Goal: Task Accomplishment & Management: Use online tool/utility

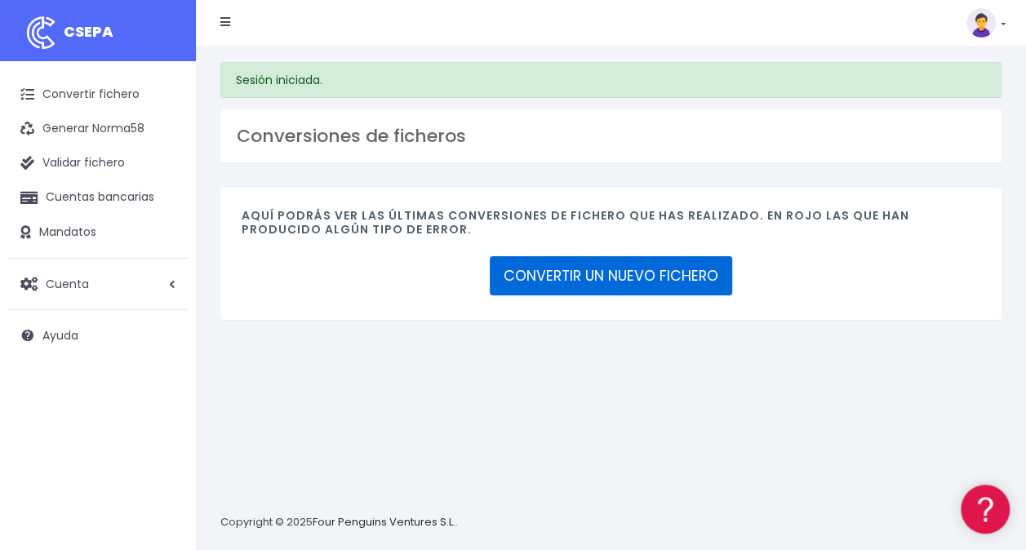
click at [577, 269] on link "CONVERTIR UN NUEVO FICHERO" at bounding box center [611, 275] width 242 height 39
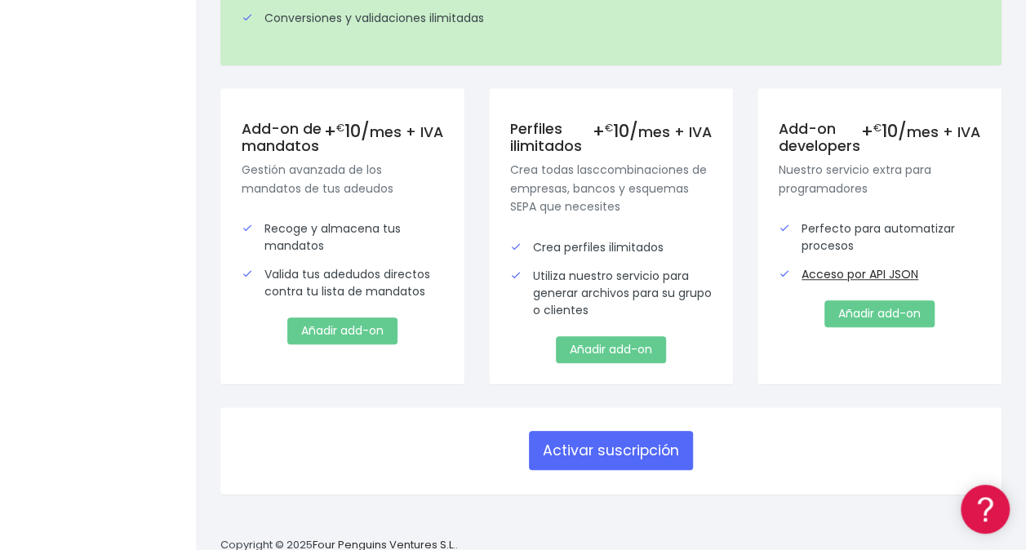
scroll to position [583, 0]
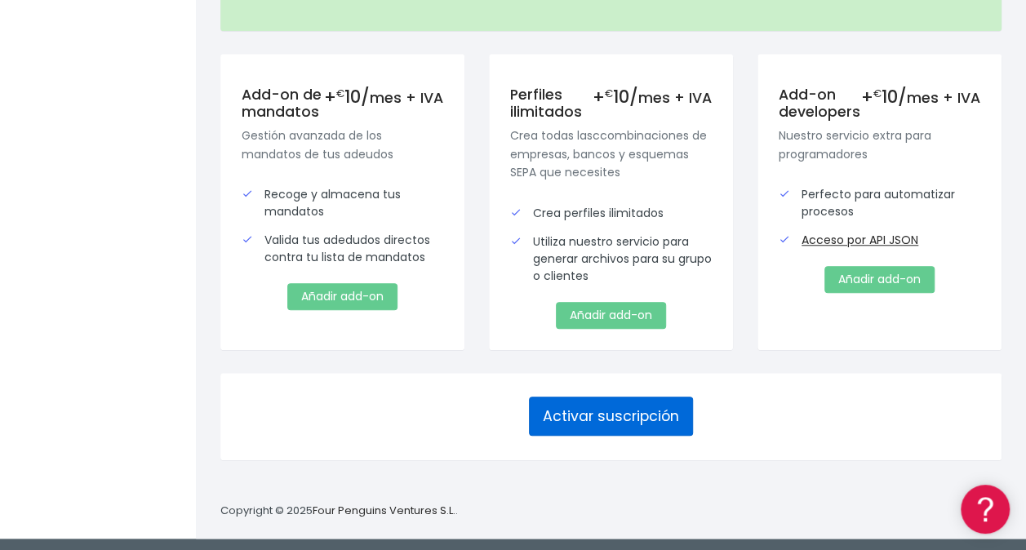
click at [653, 413] on button "Activar suscripción" at bounding box center [611, 416] width 164 height 39
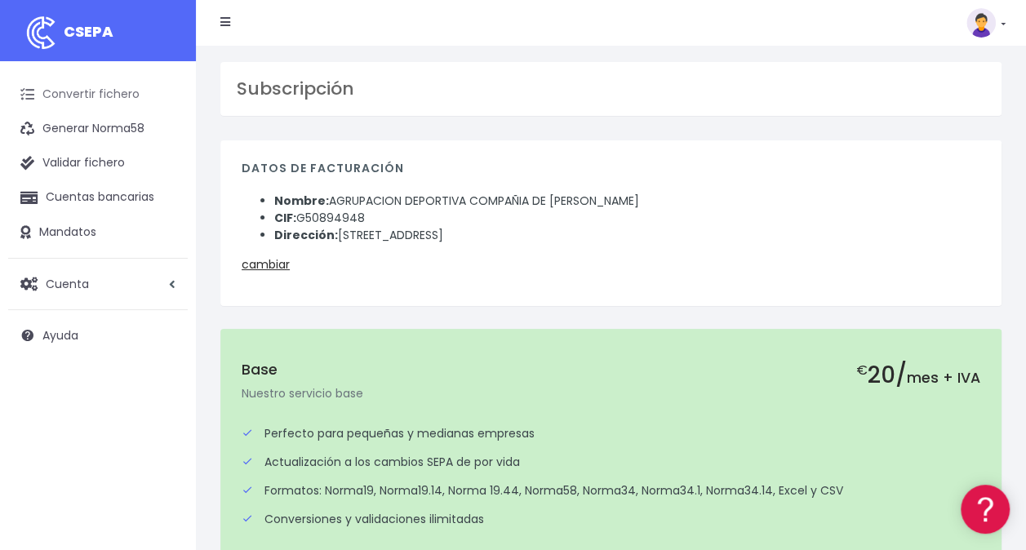
click at [104, 103] on link "Convertir fichero" at bounding box center [98, 95] width 180 height 34
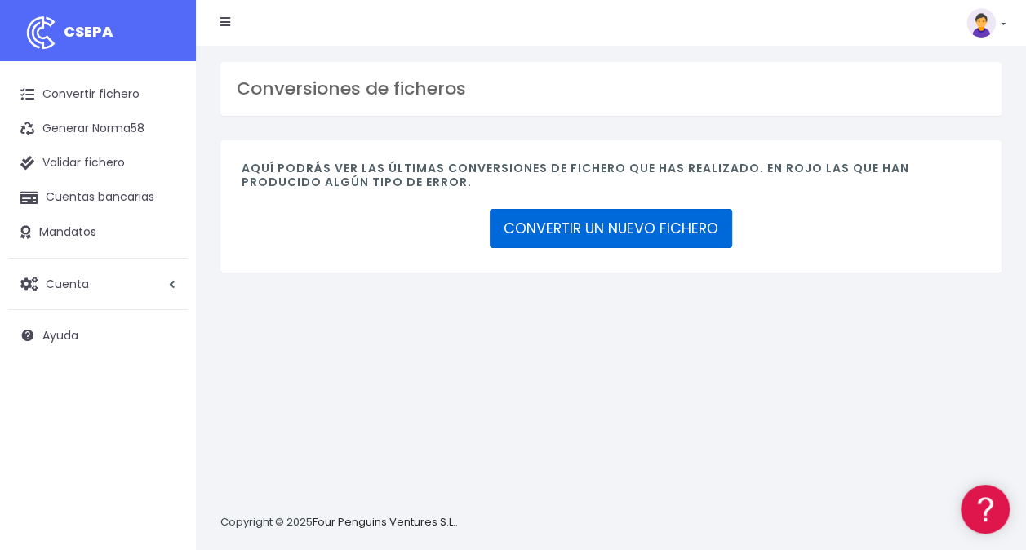
click at [641, 227] on link "CONVERTIR UN NUEVO FICHERO" at bounding box center [611, 228] width 242 height 39
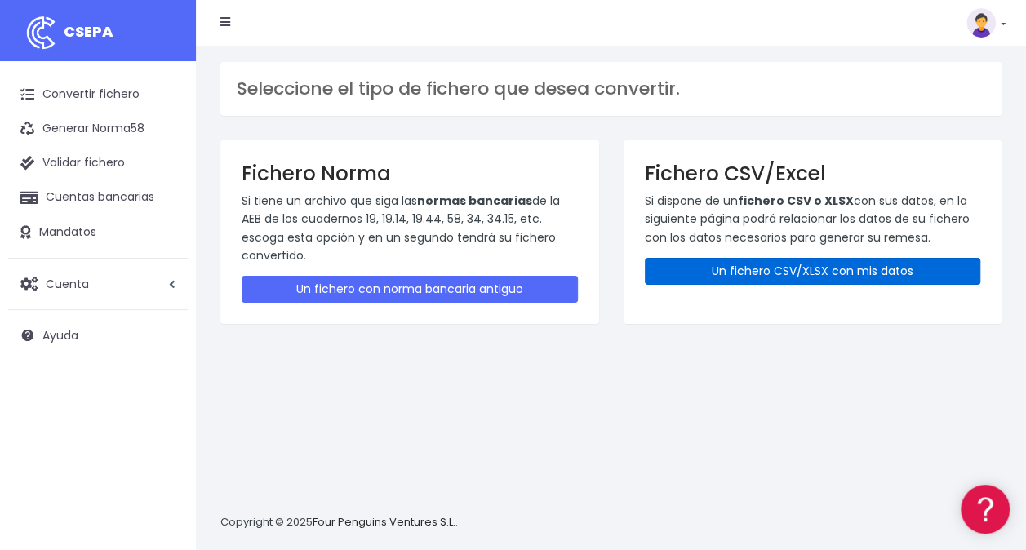
click at [752, 265] on link "Un fichero CSV/XLSX con mis datos" at bounding box center [813, 271] width 336 height 27
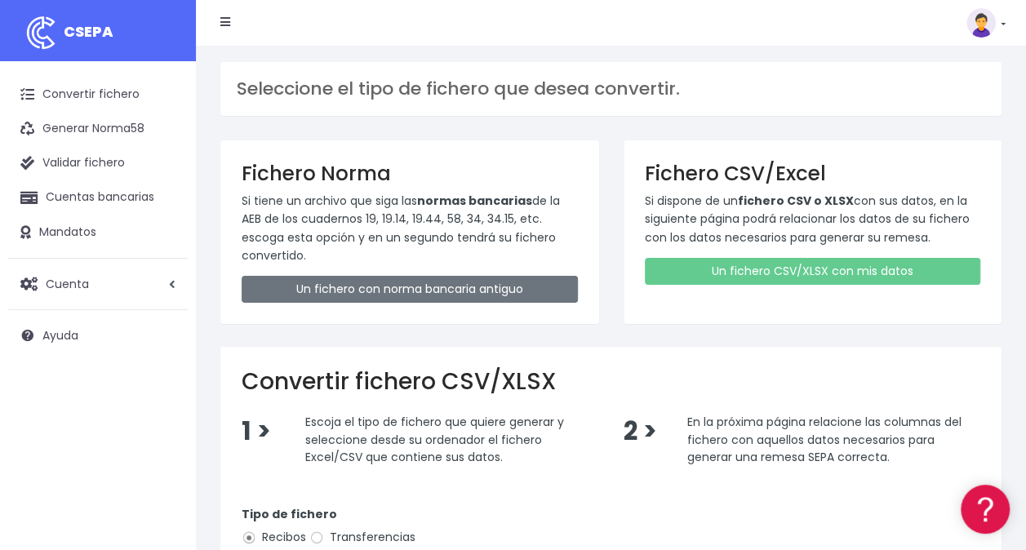
click at [1025, 377] on html "CSEPA Convertir fichero Generar Norma58 Validar fichero Cuentas bancarias Manda…" at bounding box center [513, 275] width 1026 height 550
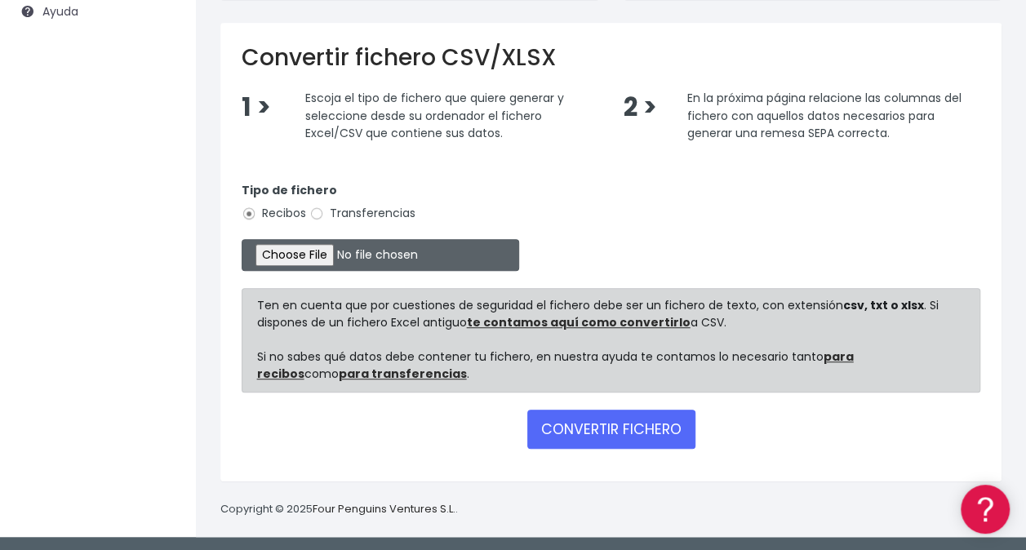
click at [310, 241] on input "file" at bounding box center [380, 255] width 277 height 32
type input "C:\fakepath\RECIBO 1 sin deportistas con errores.csv"
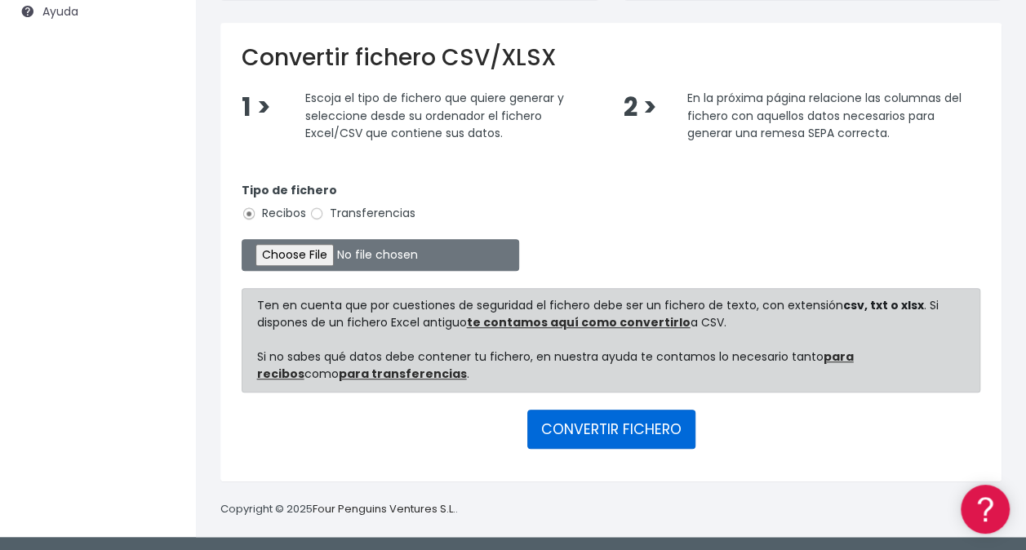
click at [623, 440] on button "CONVERTIR FICHERO" at bounding box center [611, 429] width 168 height 39
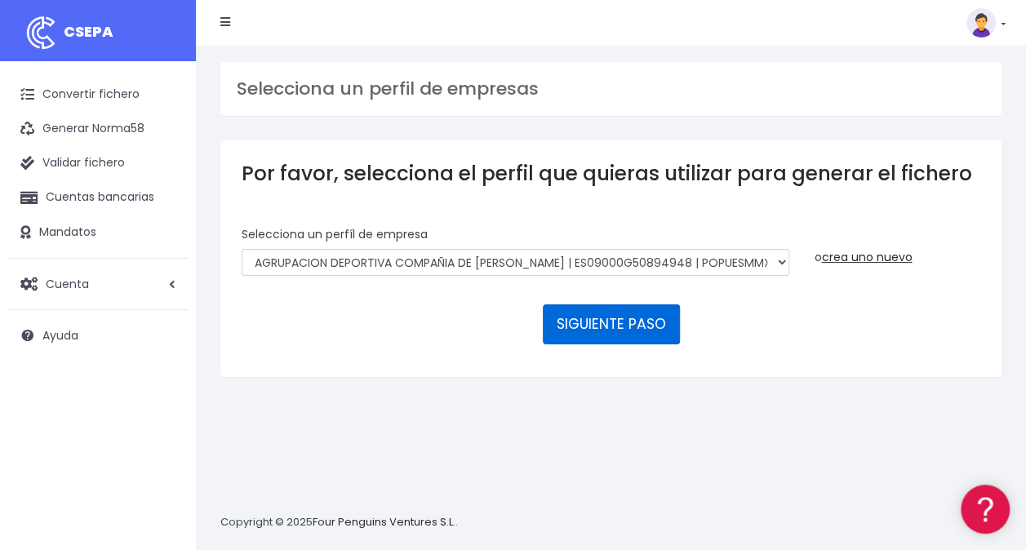
click at [645, 326] on button "SIGUIENTE PASO" at bounding box center [611, 323] width 137 height 39
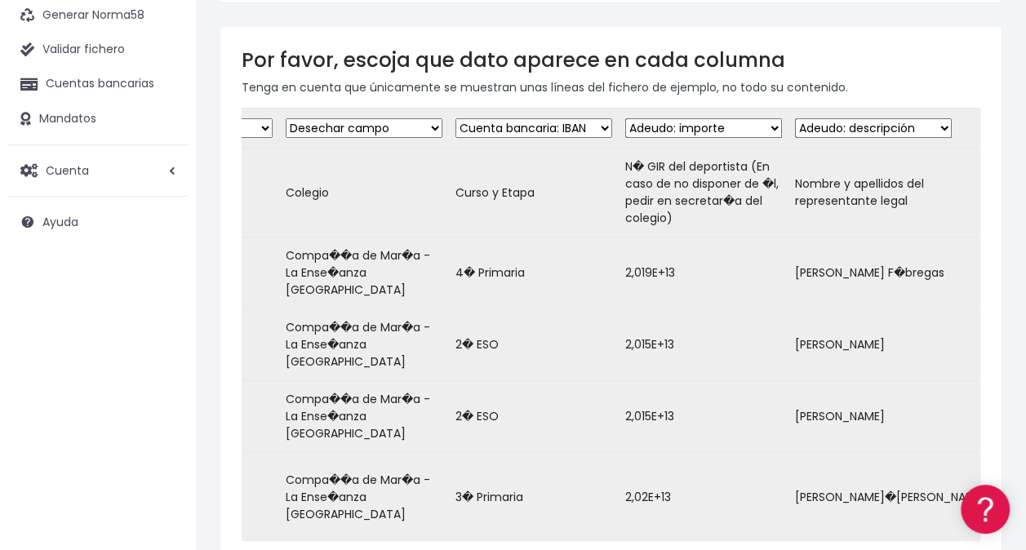
scroll to position [0, 2022]
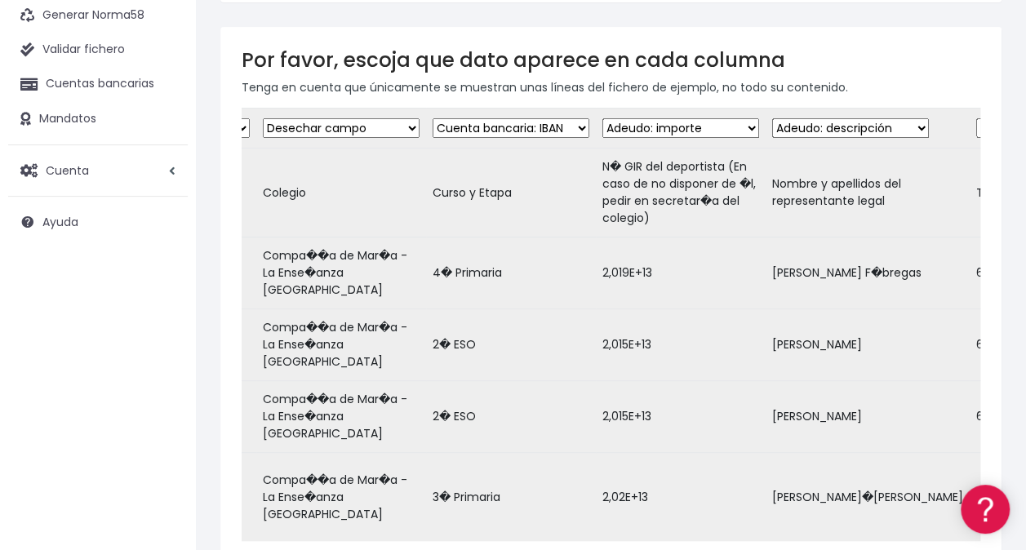
click at [574, 123] on select "Desechar campo Cliente: nombre Cliente: DNI Cliente: Email Cliente: Dirección C…" at bounding box center [510, 128] width 157 height 20
select select "dismiss"
click at [435, 118] on select "Desechar campo Cliente: nombre Cliente: DNI Cliente: Email Cliente: Dirección C…" at bounding box center [510, 128] width 157 height 20
click at [641, 121] on select "Desechar campo Cliente: nombre Cliente: DNI Cliente: Email Cliente: Dirección C…" at bounding box center [680, 128] width 157 height 20
select select "dismiss"
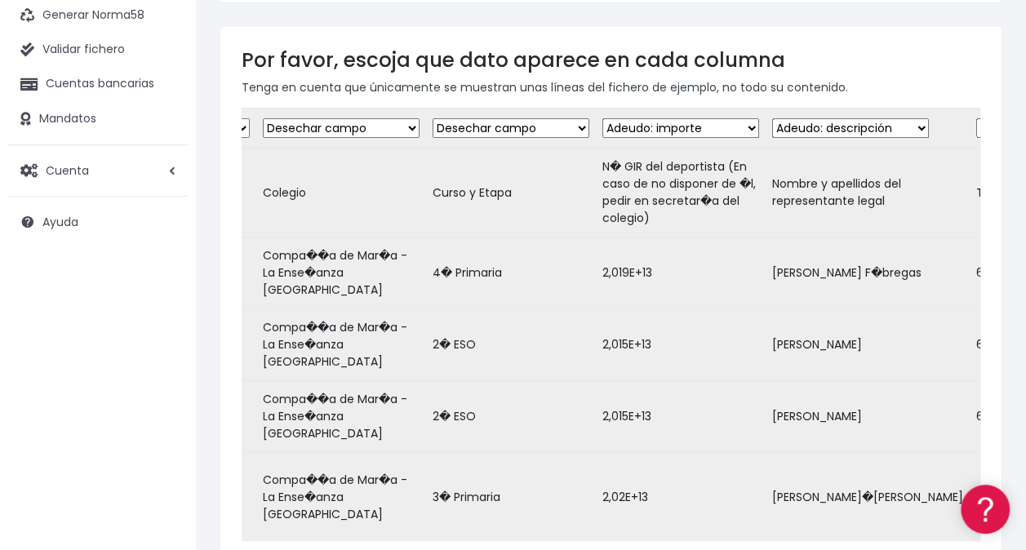
click at [603, 118] on select "Desechar campo Cliente: nombre Cliente: DNI Cliente: Email Cliente: Dirección C…" at bounding box center [680, 128] width 157 height 20
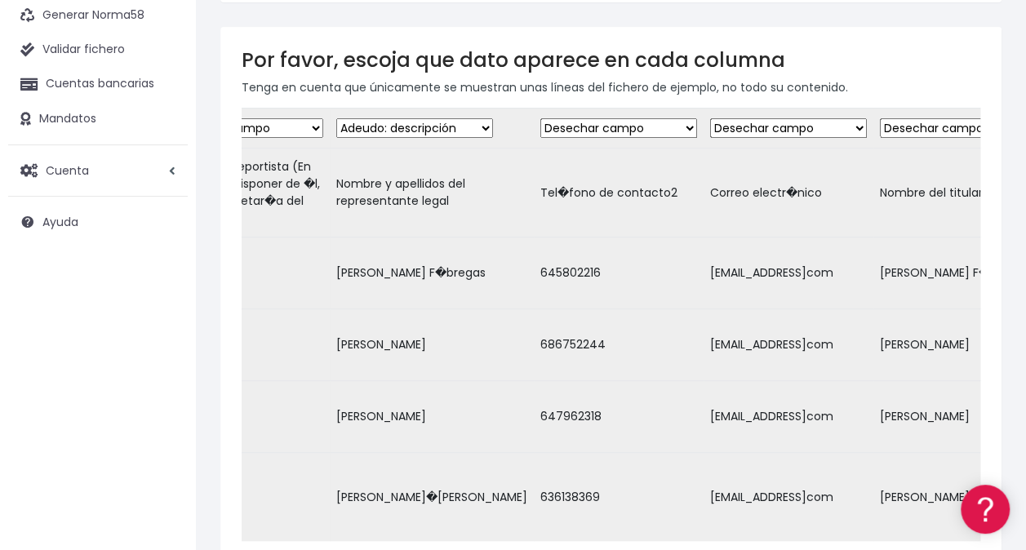
scroll to position [0, 2481]
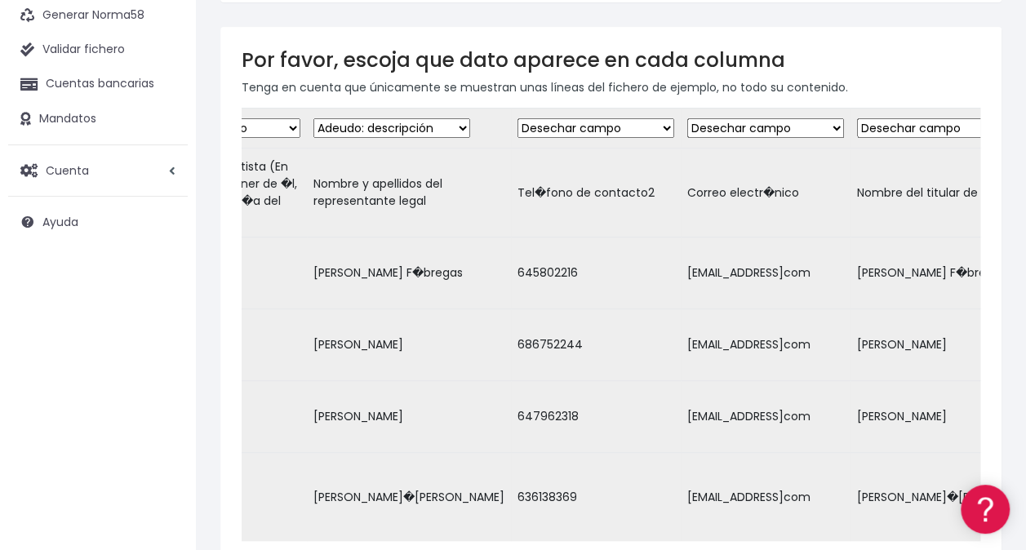
click at [435, 132] on select "Desechar campo Cliente: nombre Cliente: DNI Cliente: Email Cliente: Dirección C…" at bounding box center [391, 128] width 157 height 20
select select "dismiss"
click at [313, 118] on select "Desechar campo Cliente: nombre Cliente: DNI Cliente: Email Cliente: Dirección C…" at bounding box center [391, 128] width 157 height 20
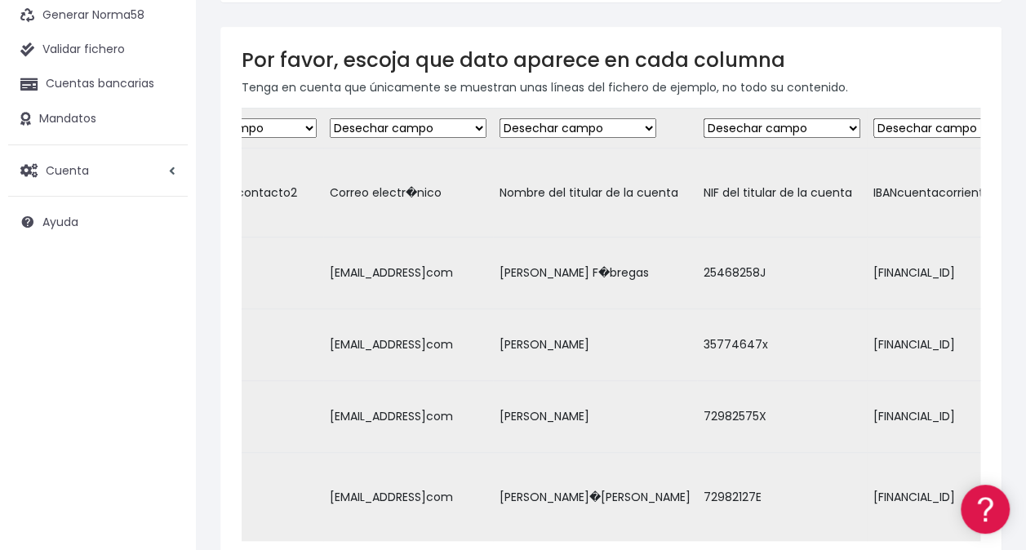
scroll to position [0, 2875]
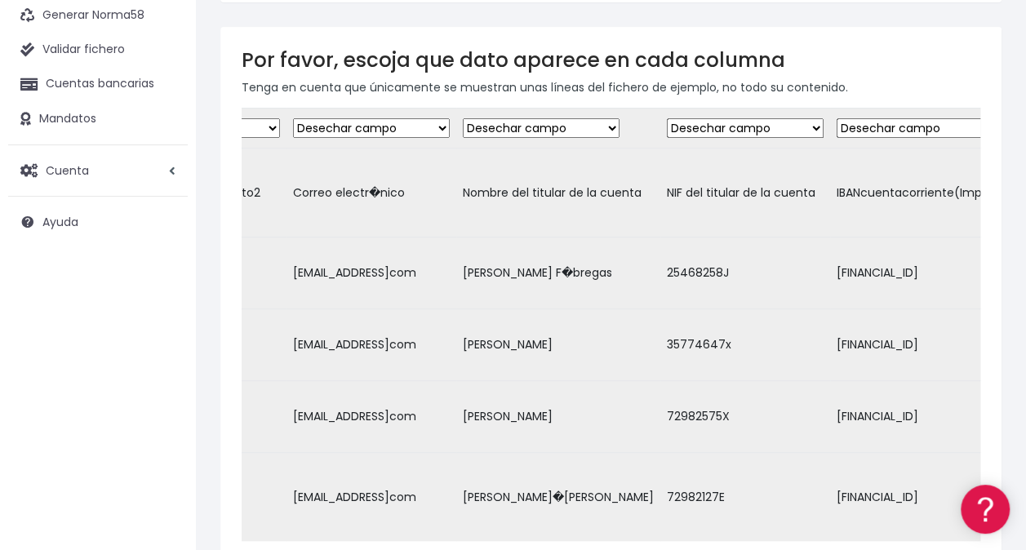
click at [547, 120] on select "Desechar campo Cliente: nombre Cliente: DNI Cliente: Email Cliente: Dirección C…" at bounding box center [541, 128] width 157 height 20
select select "debtor"
click at [463, 118] on select "Desechar campo Cliente: nombre Cliente: DNI Cliente: Email Cliente: Dirección C…" at bounding box center [541, 128] width 157 height 20
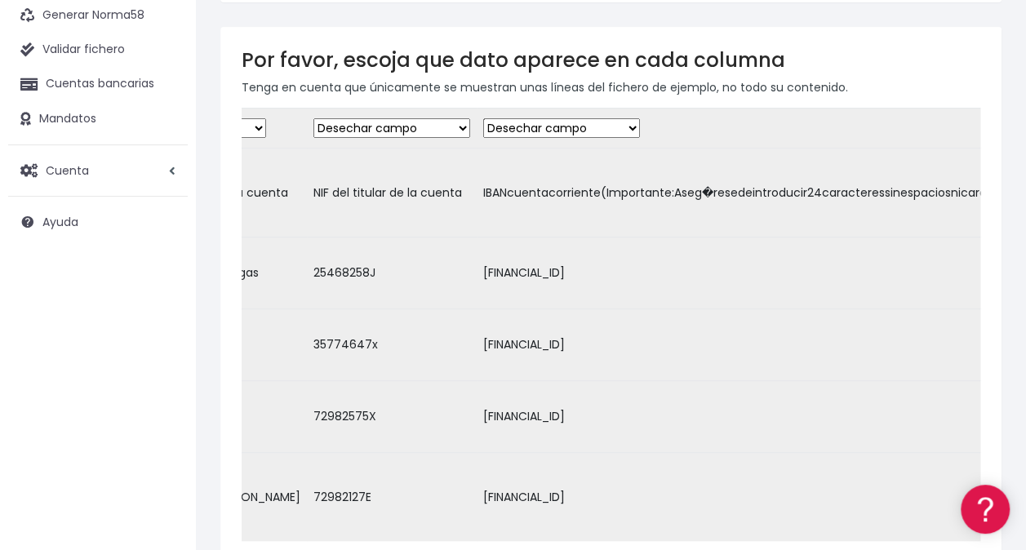
scroll to position [0, 3302]
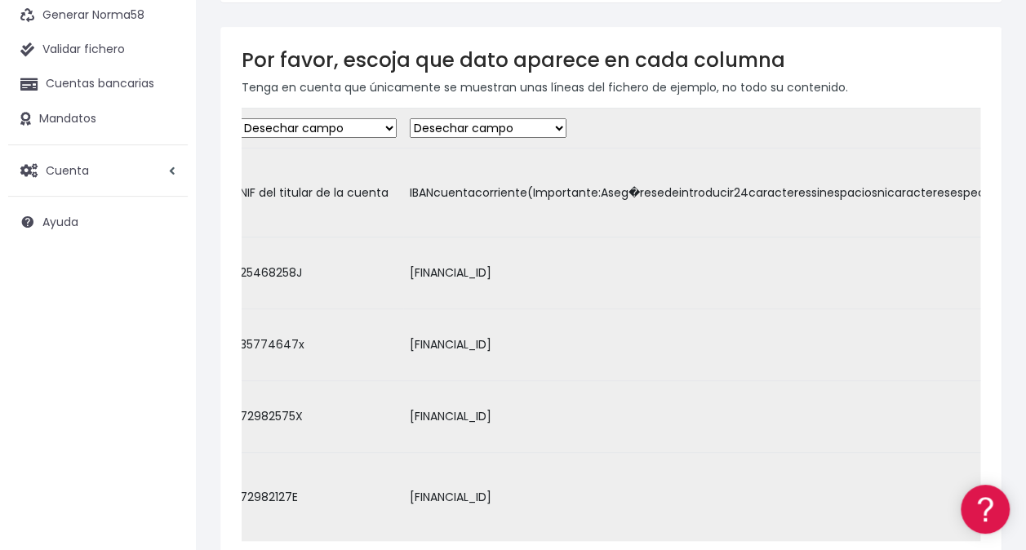
click at [501, 132] on select "Desechar campo Cliente: nombre Cliente: DNI Cliente: Email Cliente: Dirección C…" at bounding box center [488, 128] width 157 height 20
select select "iban"
click at [410, 118] on select "Desechar campo Cliente: nombre Cliente: DNI Cliente: Email Cliente: Dirección C…" at bounding box center [488, 128] width 157 height 20
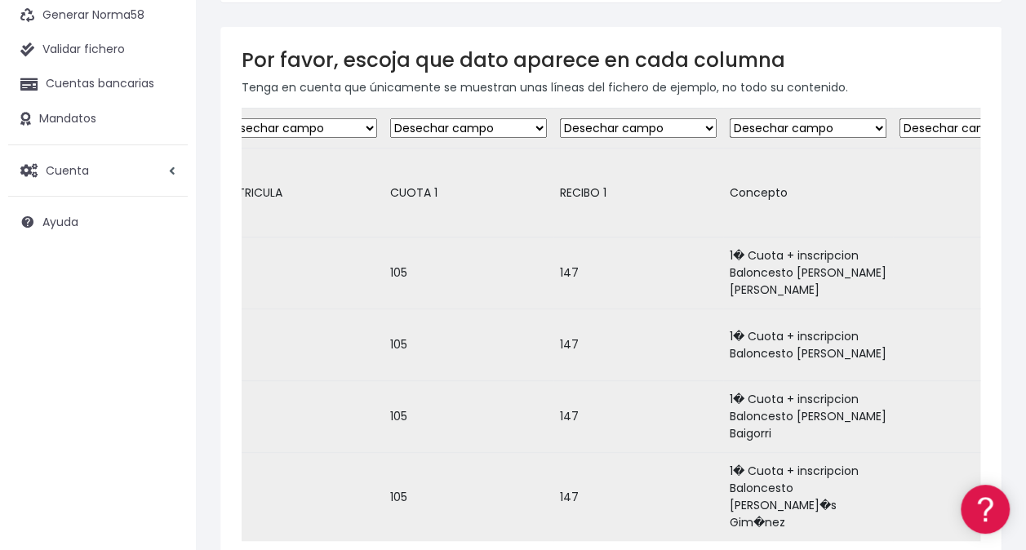
scroll to position [0, 5058]
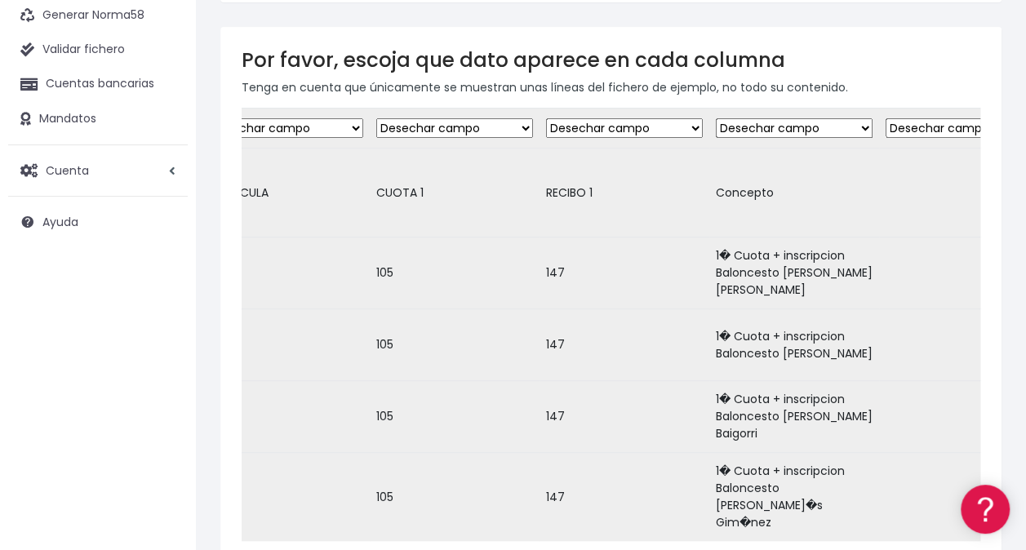
click at [614, 119] on select "Desechar campo Cliente: nombre Cliente: DNI Cliente: Email Cliente: Dirección C…" at bounding box center [624, 128] width 157 height 20
select select "amount"
click at [546, 118] on select "Desechar campo Cliente: nombre Cliente: DNI Cliente: Email Cliente: Dirección C…" at bounding box center [624, 128] width 157 height 20
click at [731, 135] on td "Desechar campo Cliente: nombre Cliente: DNI Cliente: Email Cliente: Dirección C…" at bounding box center [794, 129] width 170 height 40
click at [732, 134] on select "Desechar campo Cliente: nombre Cliente: DNI Cliente: Email Cliente: Dirección C…" at bounding box center [794, 128] width 157 height 20
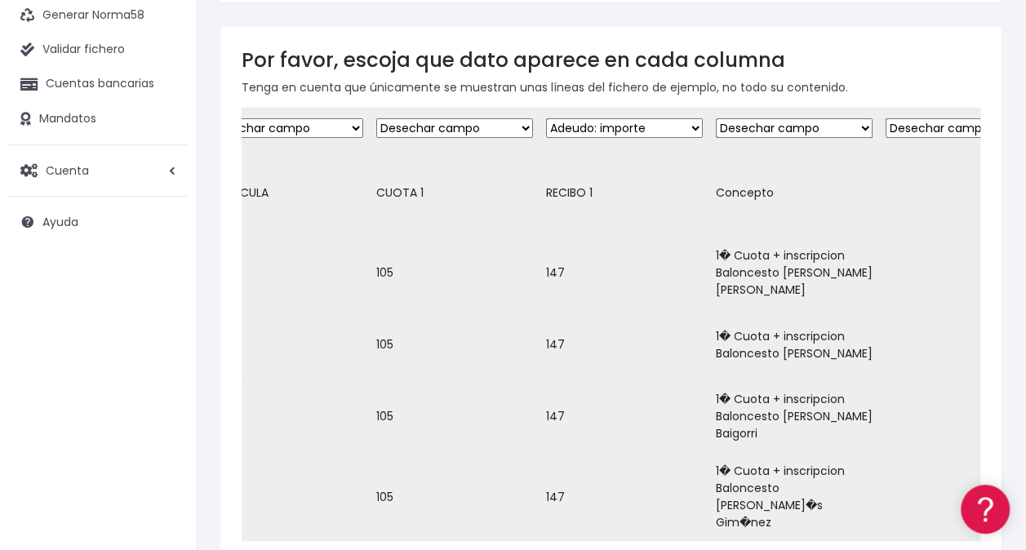
select select "description"
click at [716, 118] on select "Desechar campo Cliente: nombre Cliente: DNI Cliente: Email Cliente: Dirección C…" at bounding box center [794, 128] width 157 height 20
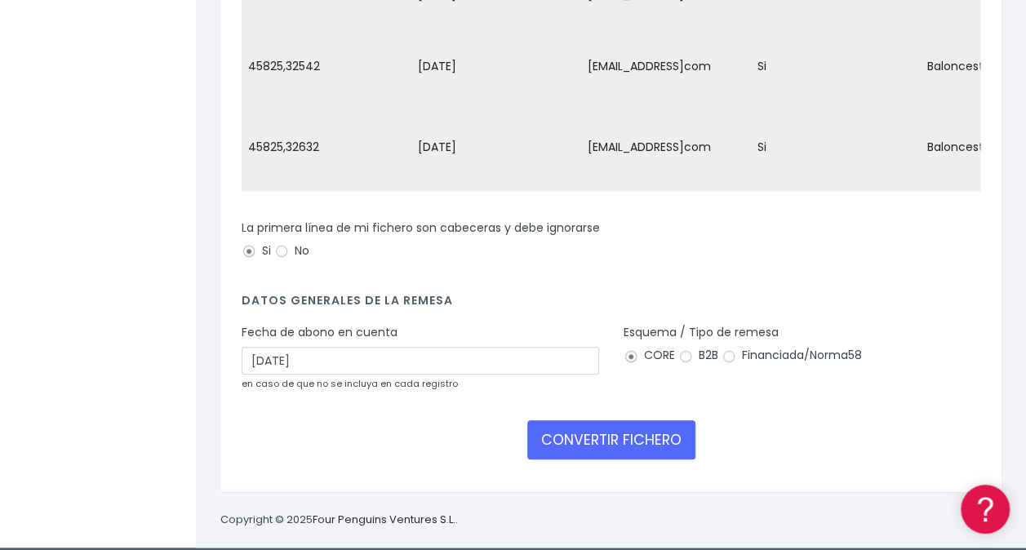
scroll to position [468, 0]
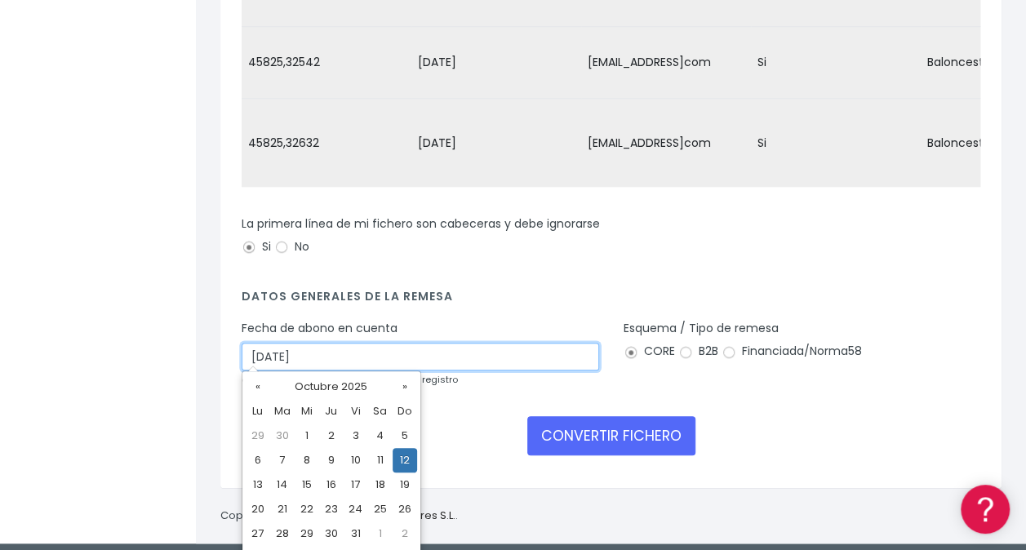
drag, startPoint x: 318, startPoint y: 353, endPoint x: 196, endPoint y: 348, distance: 122.5
click at [196, 348] on div "Mapea los contenidos de tu fichero Por favor, escoja que dato aparece en cada c…" at bounding box center [611, 60] width 830 height 965
click at [338, 486] on td "16" at bounding box center [331, 484] width 24 height 24
type input "16/10/2025"
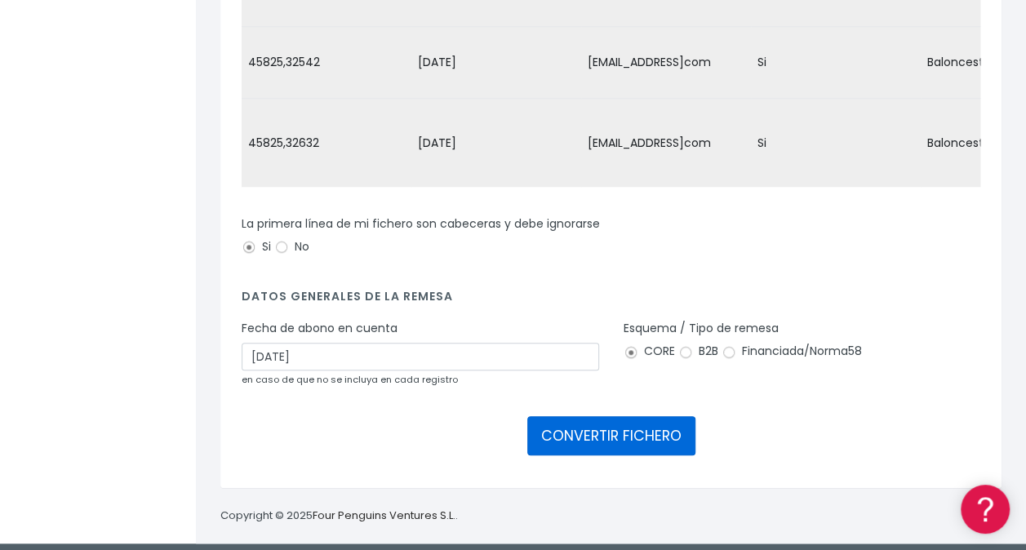
click at [659, 432] on button "CONVERTIR FICHERO" at bounding box center [611, 435] width 168 height 39
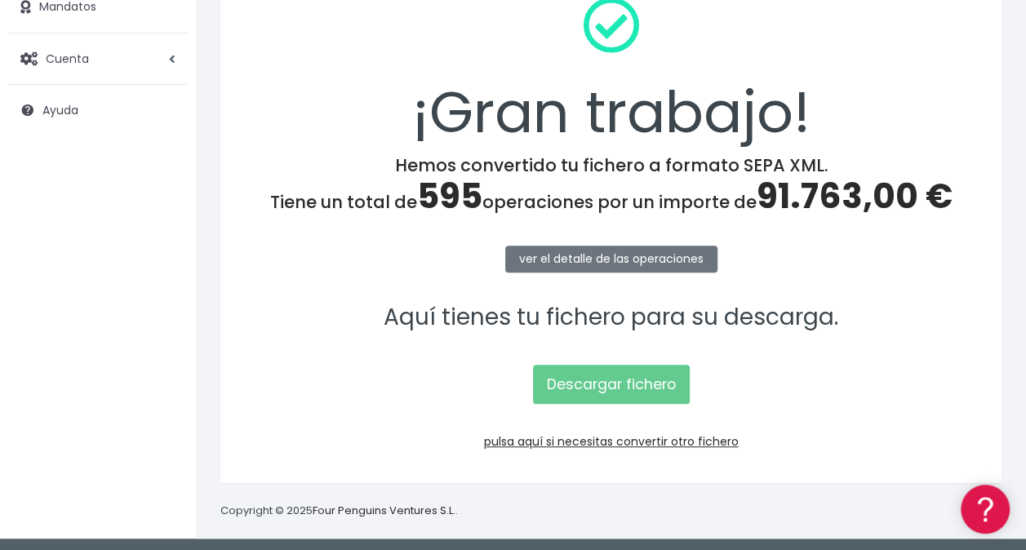
scroll to position [228, 0]
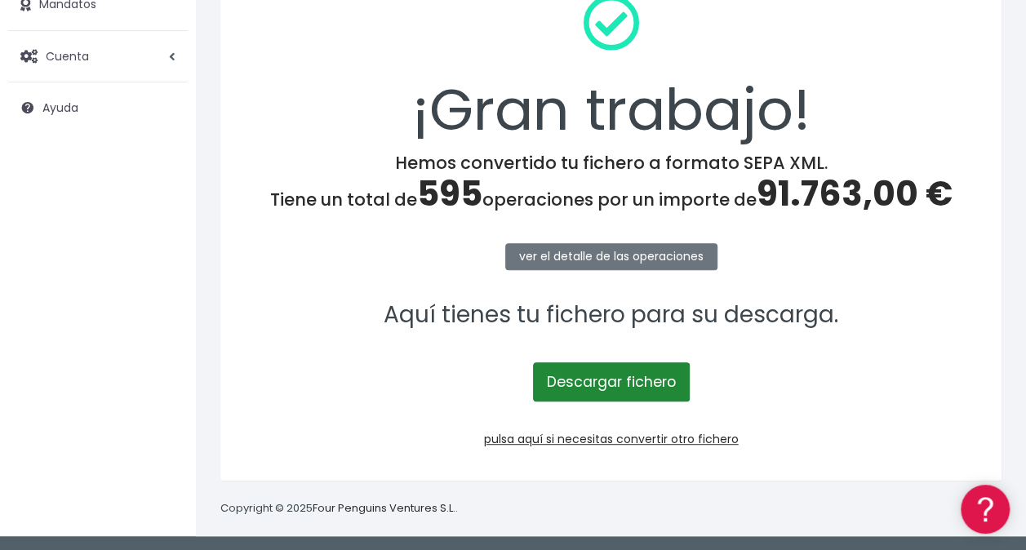
click at [604, 379] on link "Descargar fichero" at bounding box center [611, 381] width 157 height 39
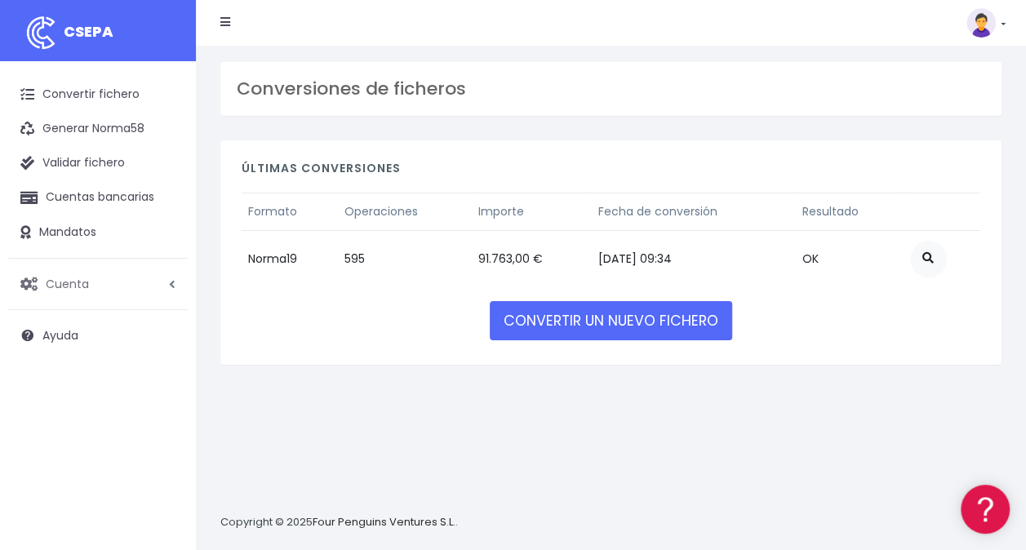
click at [75, 281] on span "Cuenta" at bounding box center [67, 283] width 43 height 16
click at [69, 324] on link "Perfiles" at bounding box center [107, 323] width 162 height 29
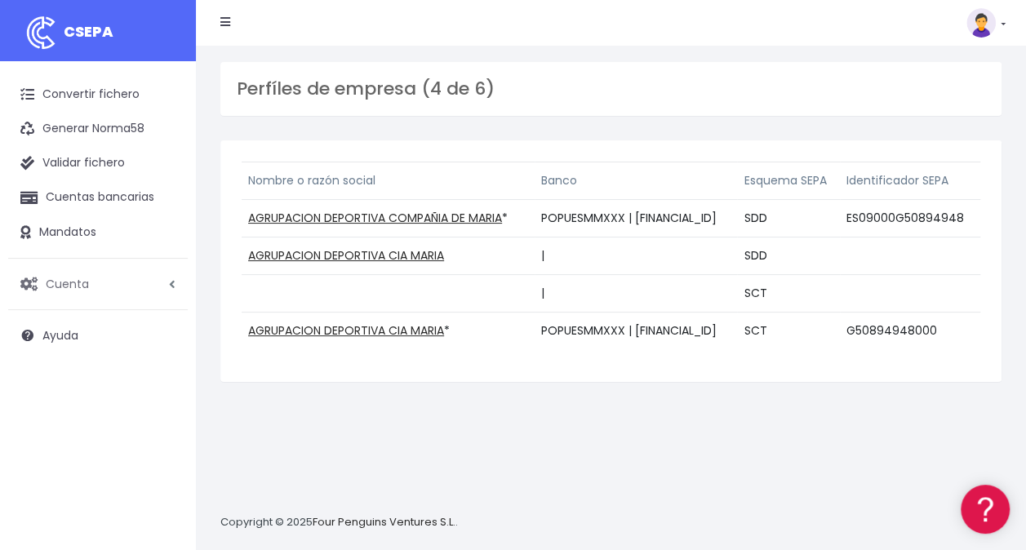
click at [80, 290] on span "Cuenta" at bounding box center [67, 283] width 43 height 16
click at [69, 350] on link "Suscripción" at bounding box center [107, 352] width 162 height 29
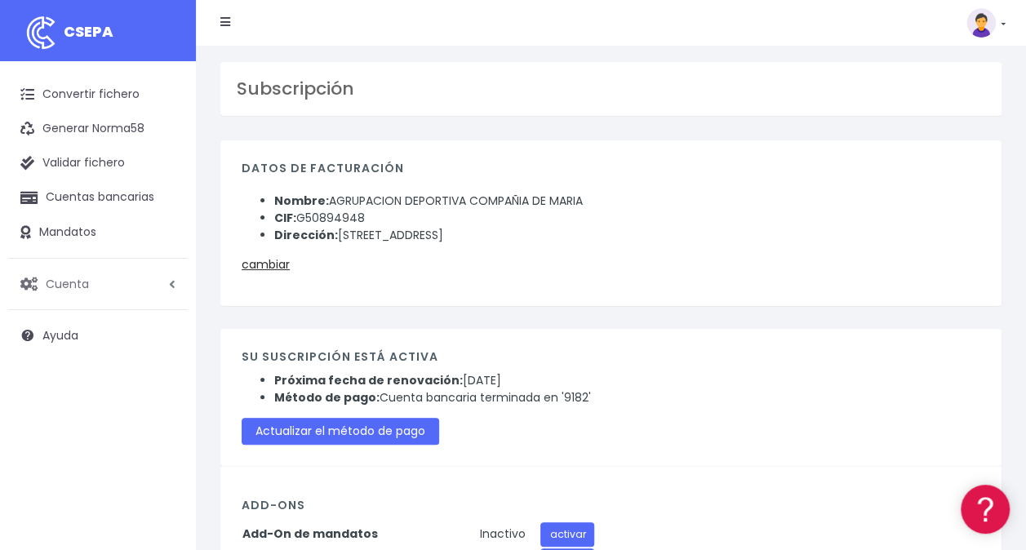
click at [86, 291] on span "Cuenta" at bounding box center [67, 283] width 43 height 16
click at [77, 380] on link "Facturación" at bounding box center [107, 381] width 162 height 29
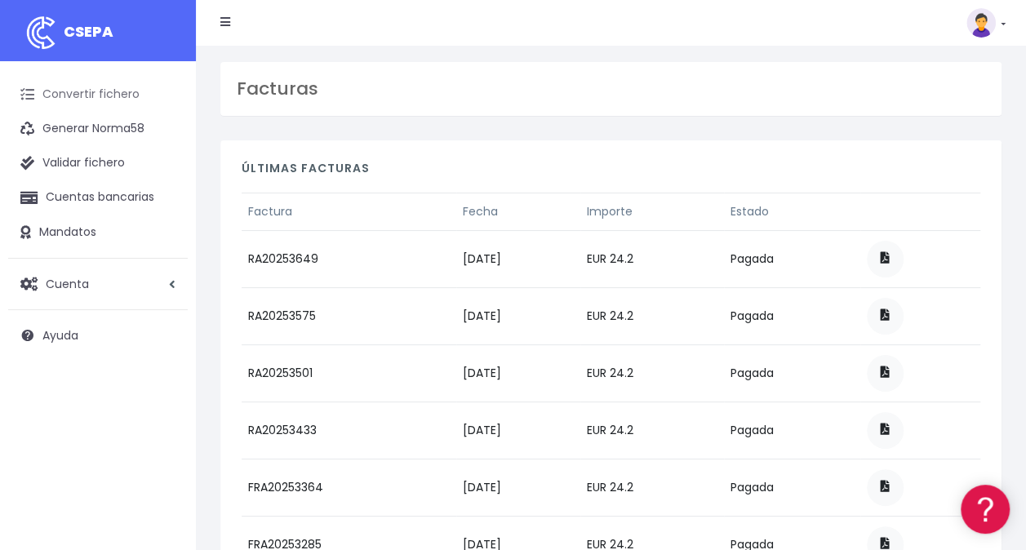
click at [106, 90] on link "Convertir fichero" at bounding box center [98, 95] width 180 height 34
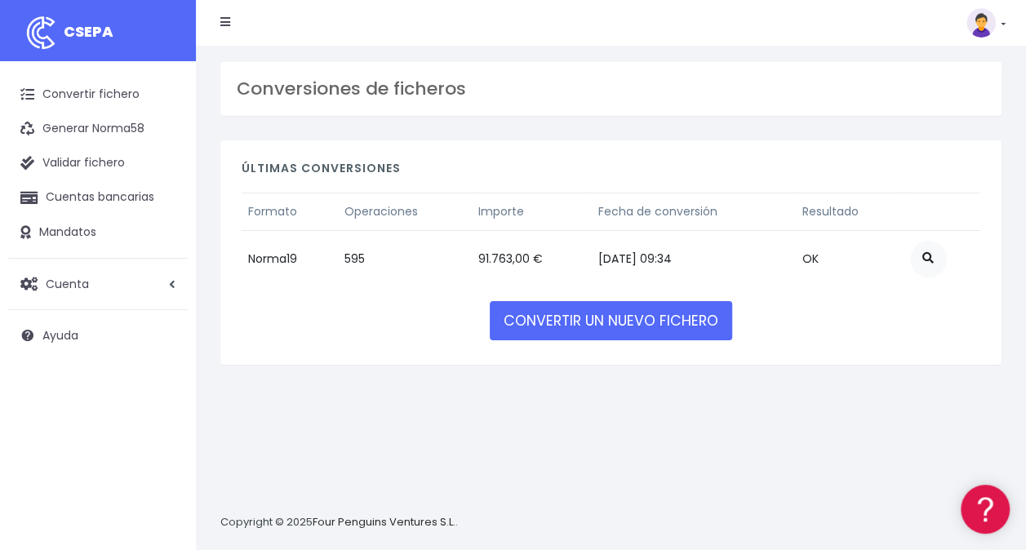
click at [222, 18] on icon at bounding box center [225, 21] width 10 height 11
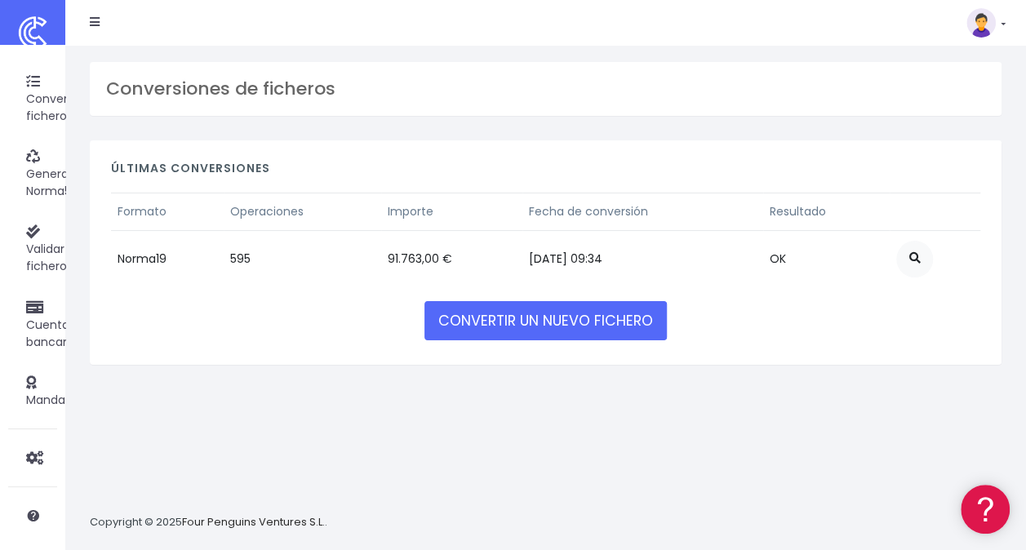
click at [991, 30] on img at bounding box center [980, 22] width 29 height 29
click at [931, 135] on link "API" at bounding box center [948, 132] width 113 height 30
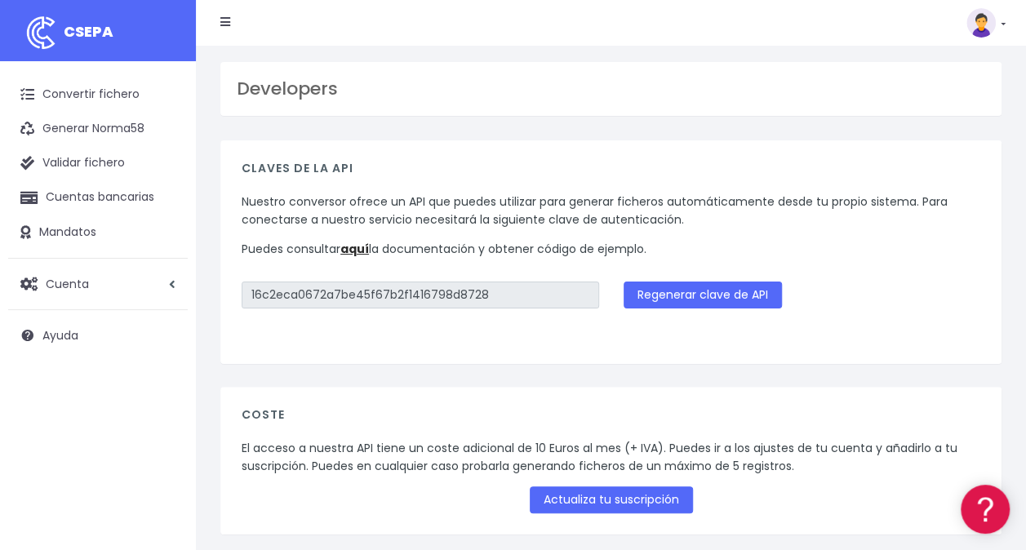
click at [983, 31] on img at bounding box center [980, 22] width 29 height 29
click at [943, 77] on link "Suscripción" at bounding box center [948, 71] width 113 height 30
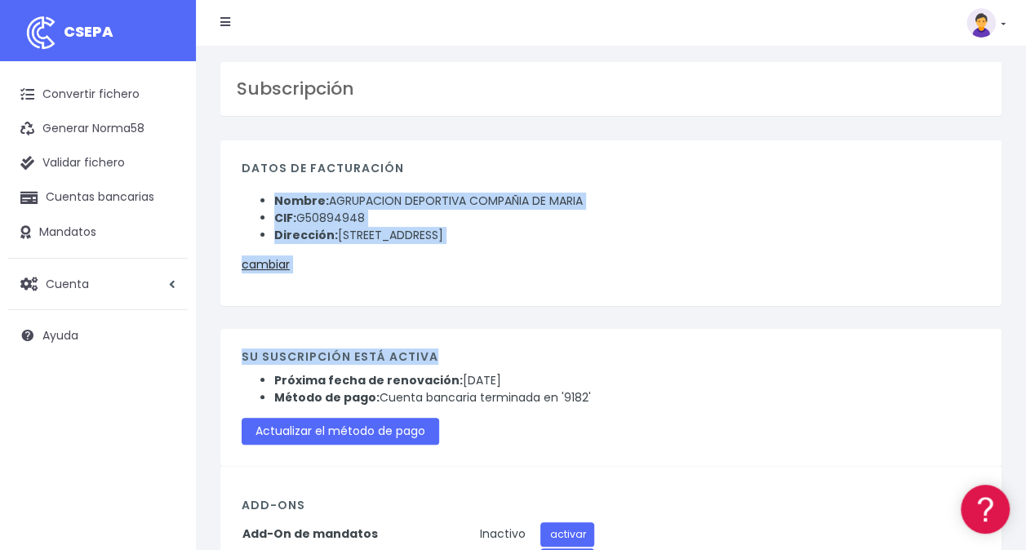
drag, startPoint x: 1023, startPoint y: 183, endPoint x: 1018, endPoint y: 344, distance: 161.7
click at [1018, 344] on div "Subscripción Datos de facturación Nombre: AGRUPACION DEPORTIVA COMPAÑIA DE [PER…" at bounding box center [611, 413] width 830 height 734
drag, startPoint x: 1018, startPoint y: 344, endPoint x: 925, endPoint y: 366, distance: 94.8
click at [925, 366] on div "Su suscripción está activa Próxima fecha de renovación: [DATE] Método de pago: …" at bounding box center [610, 397] width 781 height 137
click at [258, 264] on link "cambiar" at bounding box center [266, 264] width 48 height 16
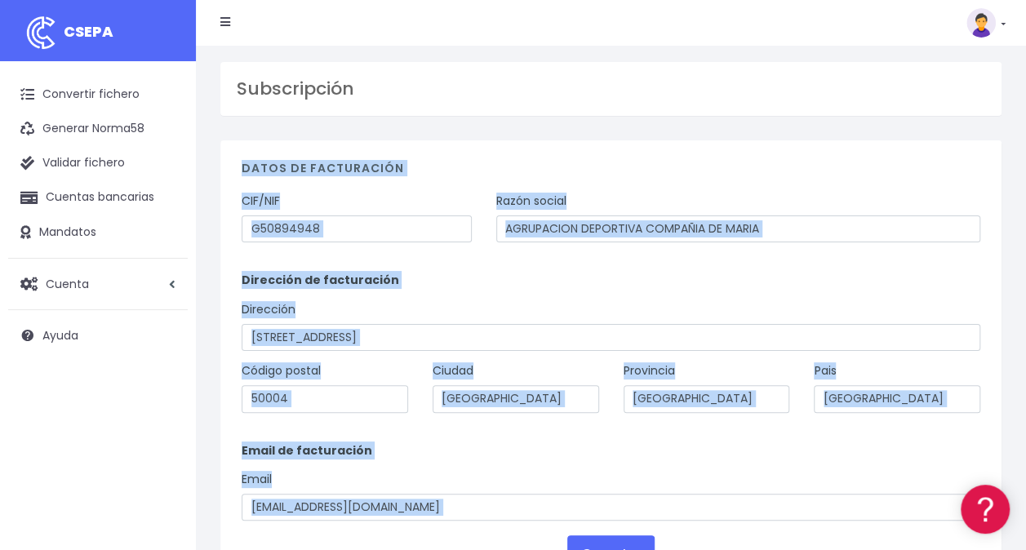
click at [512, 288] on p "Dirección de facturación" at bounding box center [611, 280] width 738 height 18
click at [411, 485] on div "Email cativielajm@gmail.com" at bounding box center [611, 496] width 738 height 51
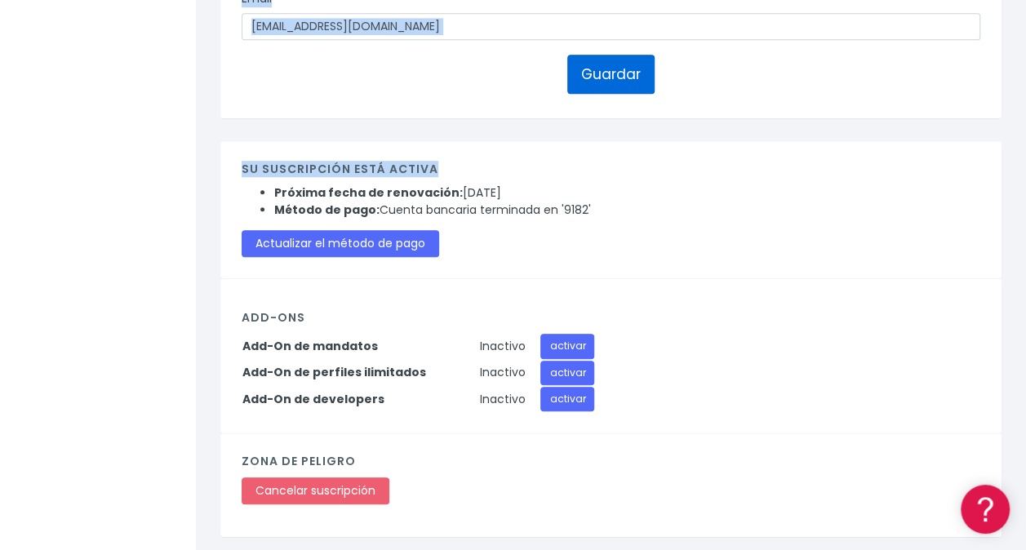
click at [630, 77] on button "Guardar" at bounding box center [610, 74] width 87 height 39
